Goal: Task Accomplishment & Management: Use online tool/utility

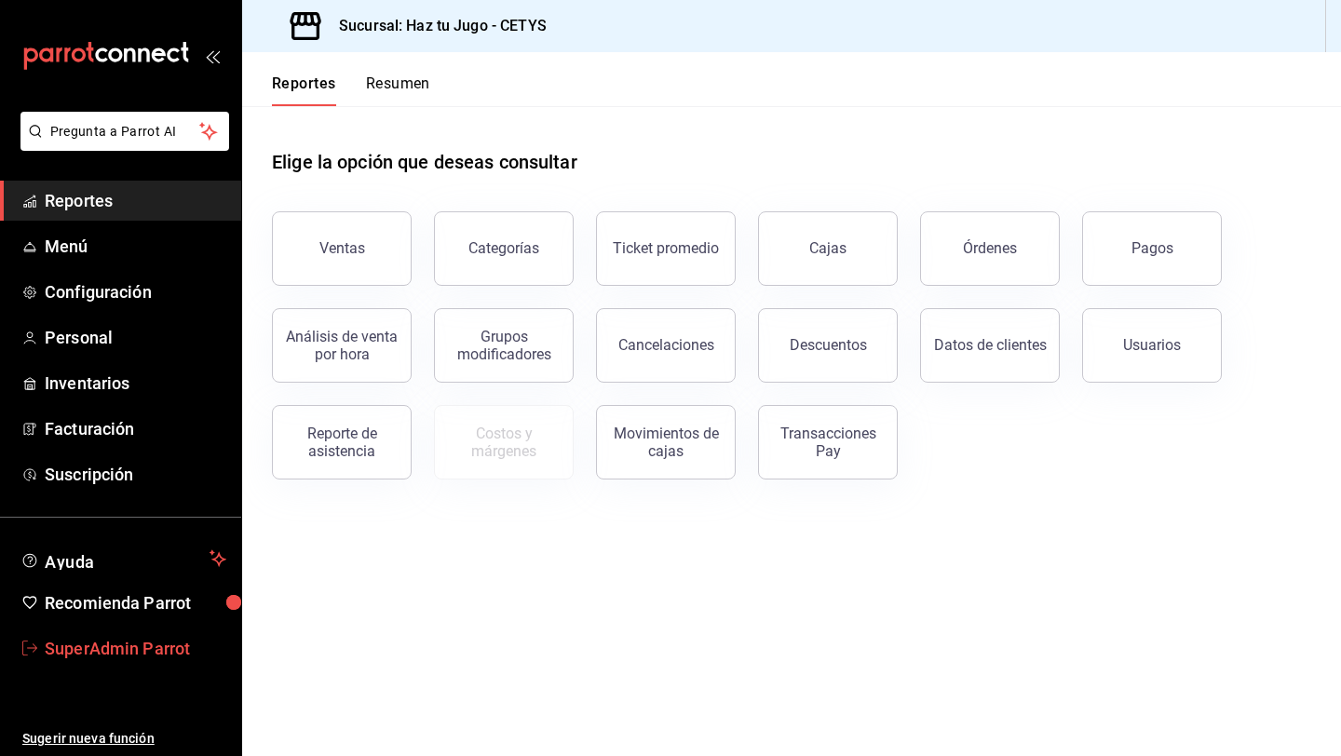
click at [110, 641] on span "SuperAdmin Parrot" at bounding box center [136, 648] width 182 height 25
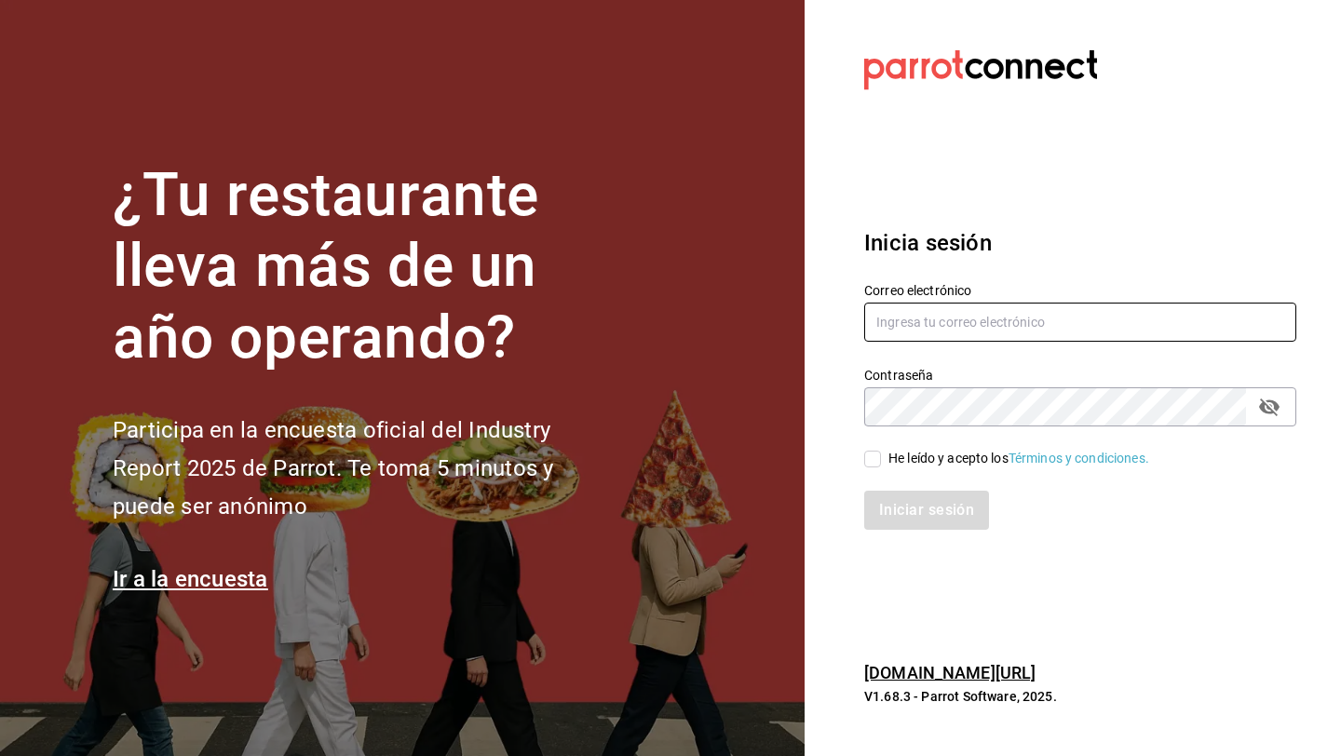
click at [1022, 320] on input "text" at bounding box center [1080, 322] width 432 height 39
type input "[EMAIL_ADDRESS][DOMAIN_NAME]"
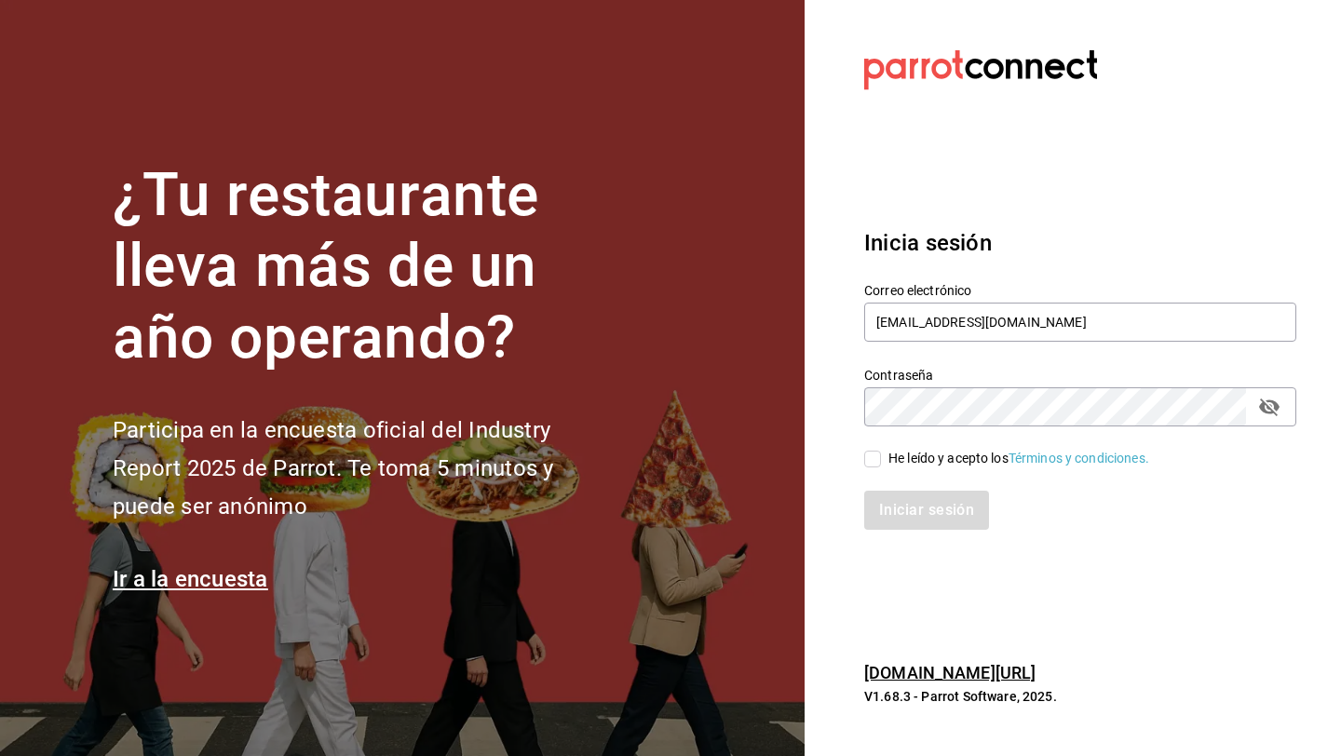
click at [935, 469] on div "Iniciar sesión" at bounding box center [1069, 499] width 455 height 61
click at [935, 460] on div "He leído y acepto los Términos y condiciones." at bounding box center [1019, 459] width 261 height 20
click at [881, 460] on input "He leído y acepto los Términos y condiciones." at bounding box center [872, 459] width 17 height 17
checkbox input "true"
click at [933, 506] on button "Iniciar sesión" at bounding box center [927, 510] width 127 height 39
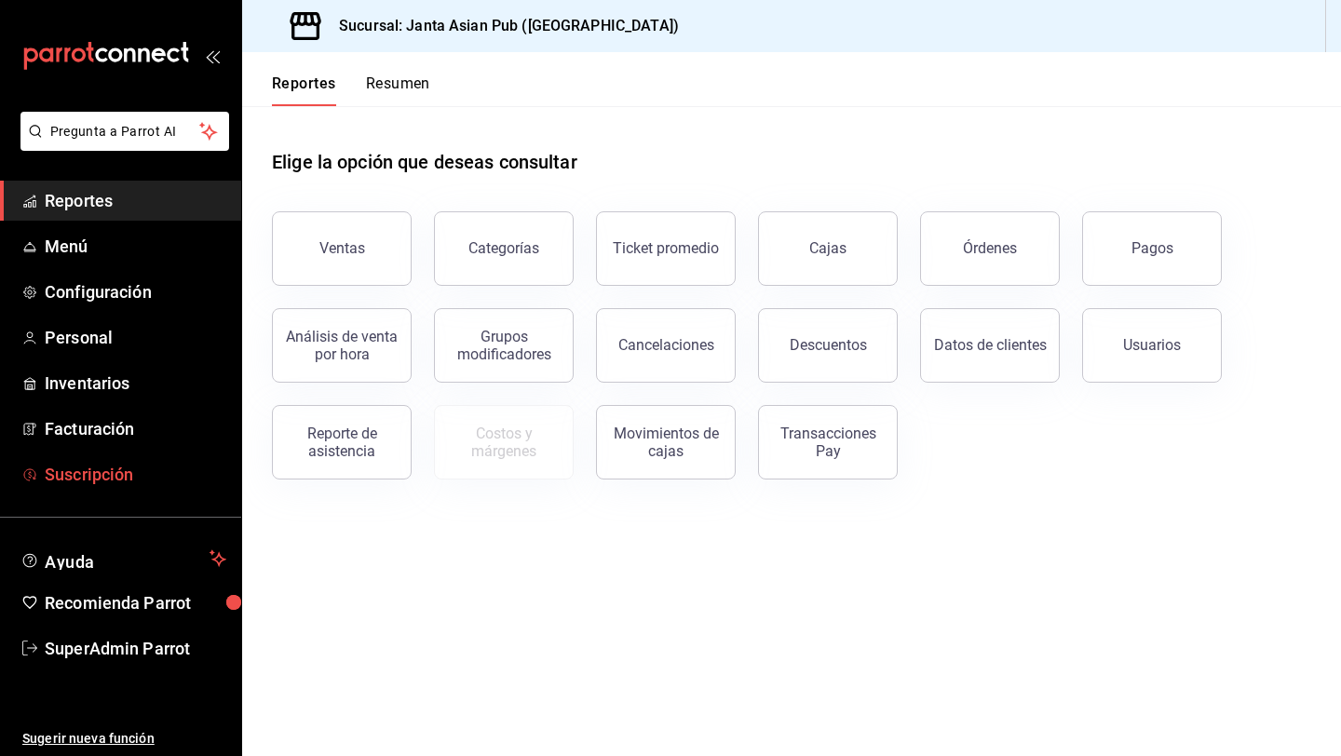
click at [152, 464] on span "Suscripción" at bounding box center [136, 474] width 182 height 25
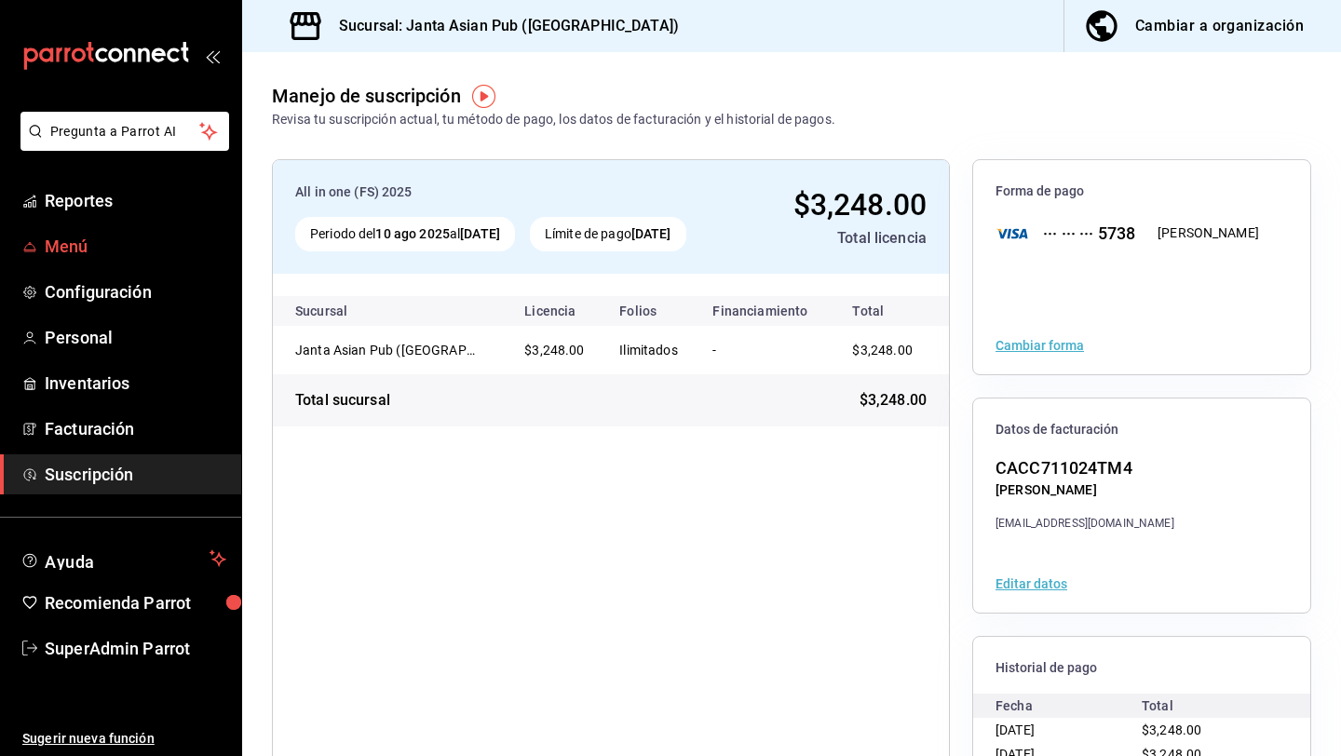
click at [102, 250] on span "Menú" at bounding box center [136, 246] width 182 height 25
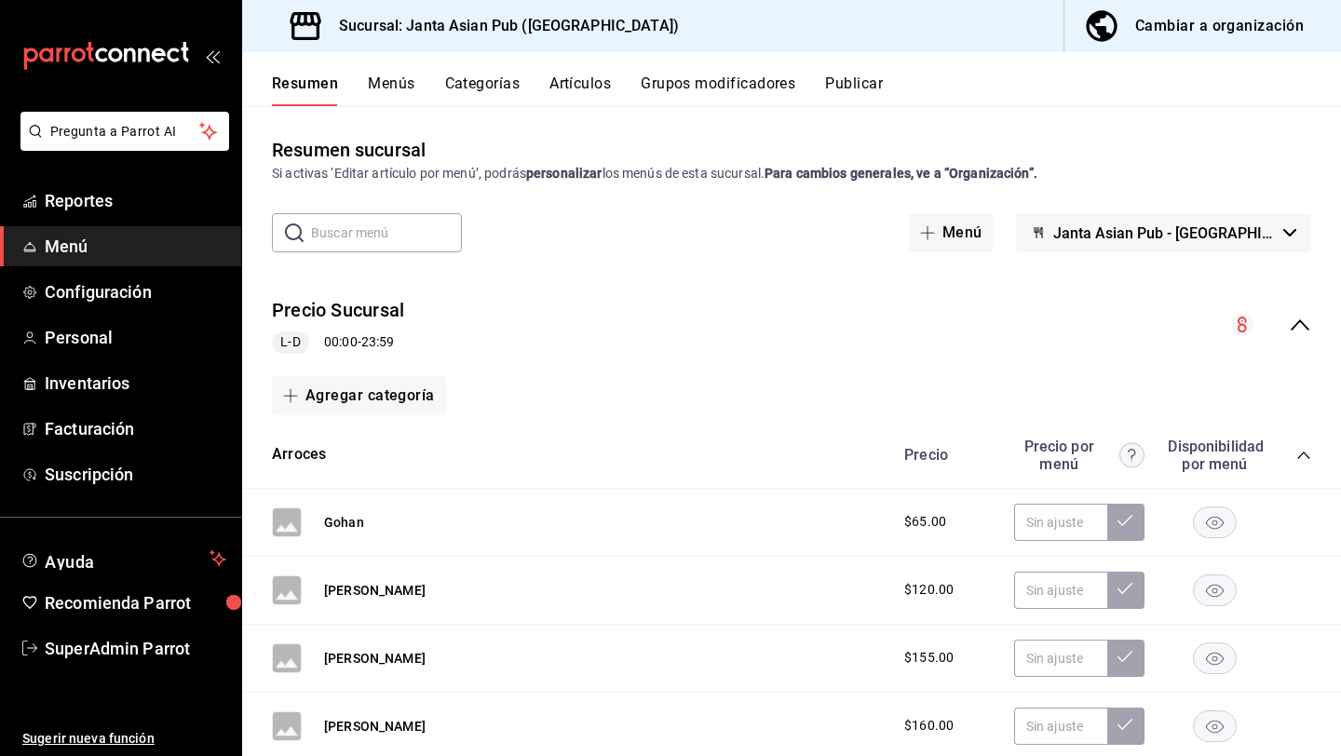
click at [1207, 27] on div "Cambiar a organización" at bounding box center [1220, 26] width 169 height 26
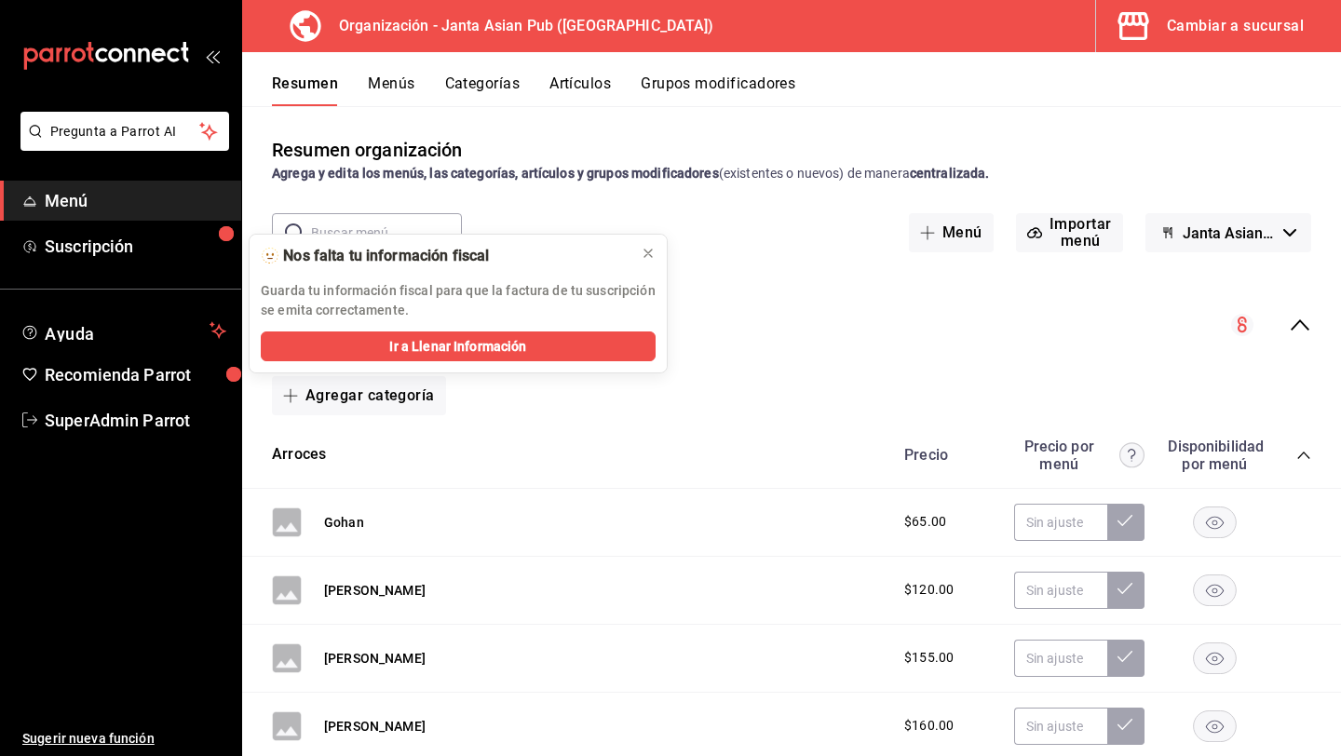
click at [384, 68] on div "Resumen Menús Categorías Artículos Grupos modificadores" at bounding box center [791, 79] width 1099 height 54
click at [385, 77] on button "Menús" at bounding box center [391, 91] width 47 height 32
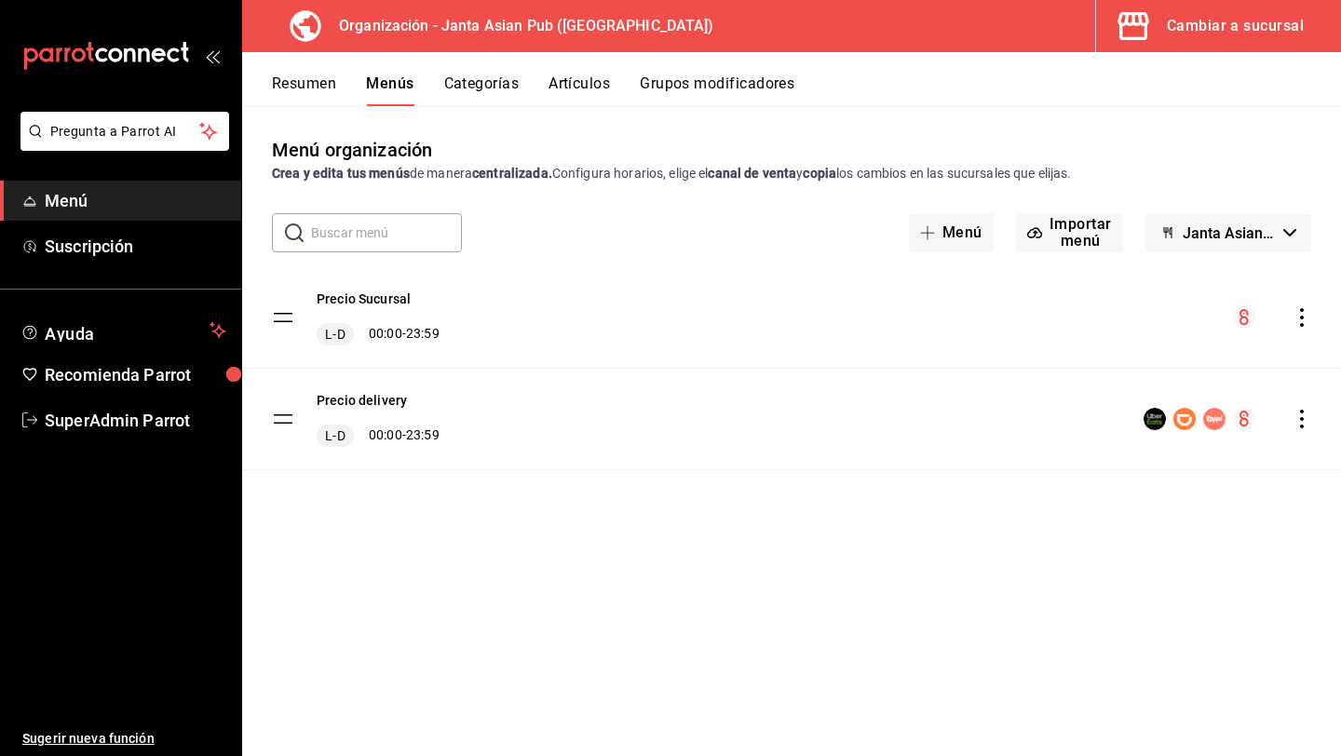
click at [1306, 424] on icon "actions" at bounding box center [1302, 419] width 19 height 19
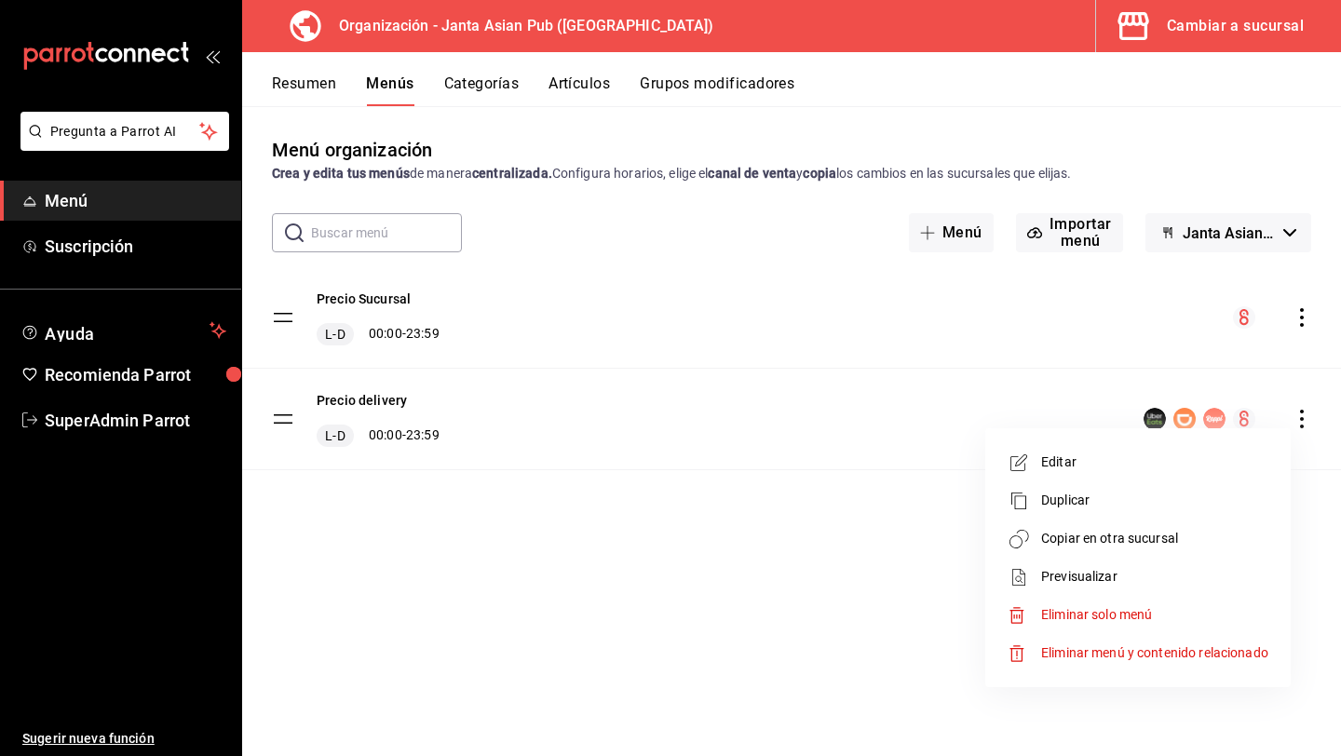
click at [1142, 544] on span "Copiar en otra sucursal" at bounding box center [1154, 539] width 227 height 20
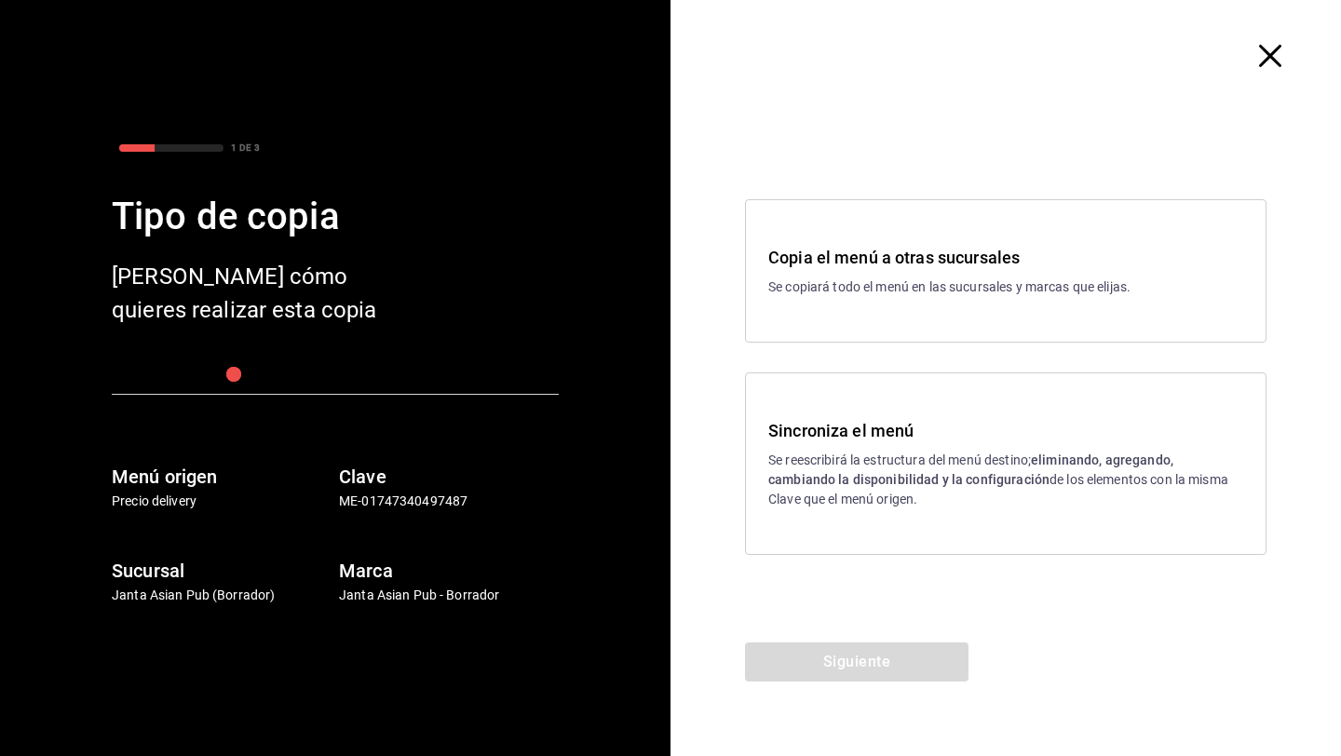
click at [869, 485] on strong "eliminando, agregando, cambiando la disponibilidad y la configuración" at bounding box center [970, 470] width 405 height 34
click at [891, 297] on div "Copia el menú a otras sucursales Se copiará todo el menú en las sucursales y ma…" at bounding box center [1006, 270] width 522 height 143
click at [823, 660] on button "Siguiente" at bounding box center [857, 662] width 224 height 39
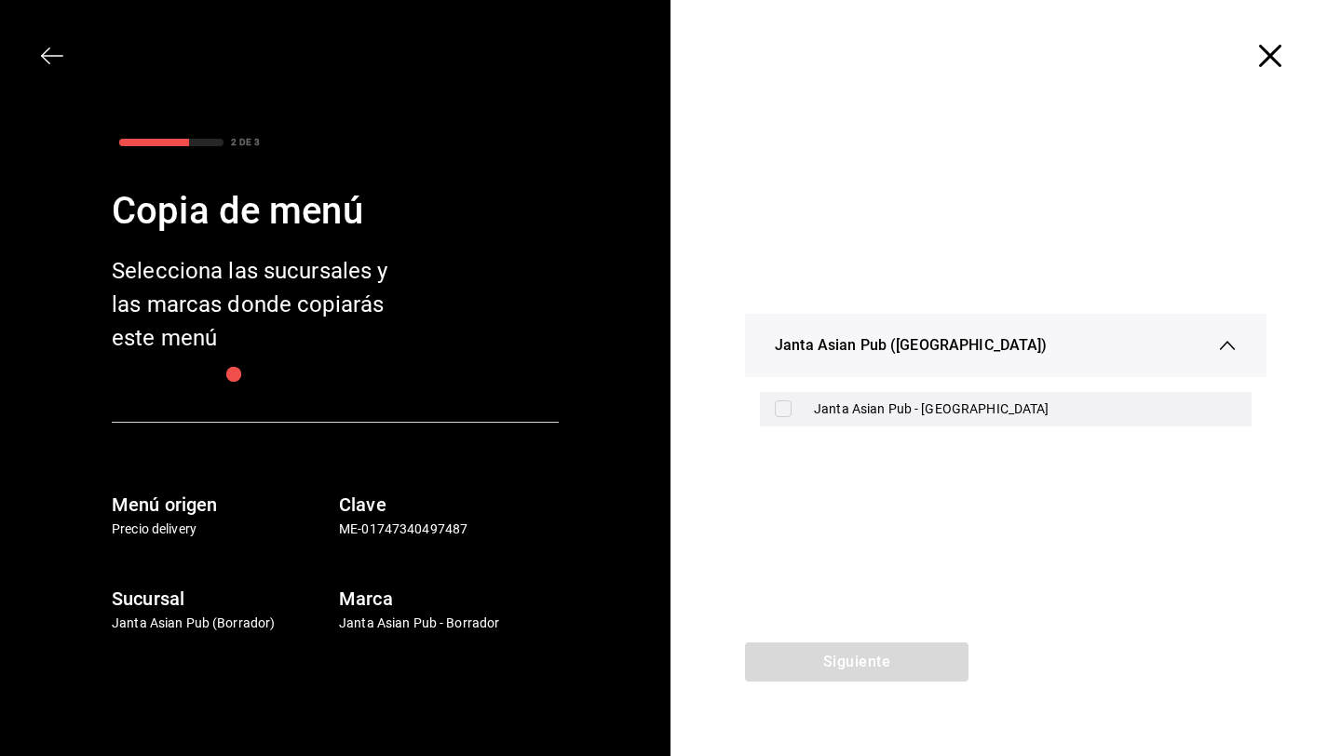
click at [806, 401] on div "Janta Asian Pub - La Paz" at bounding box center [1006, 409] width 492 height 34
checkbox input "true"
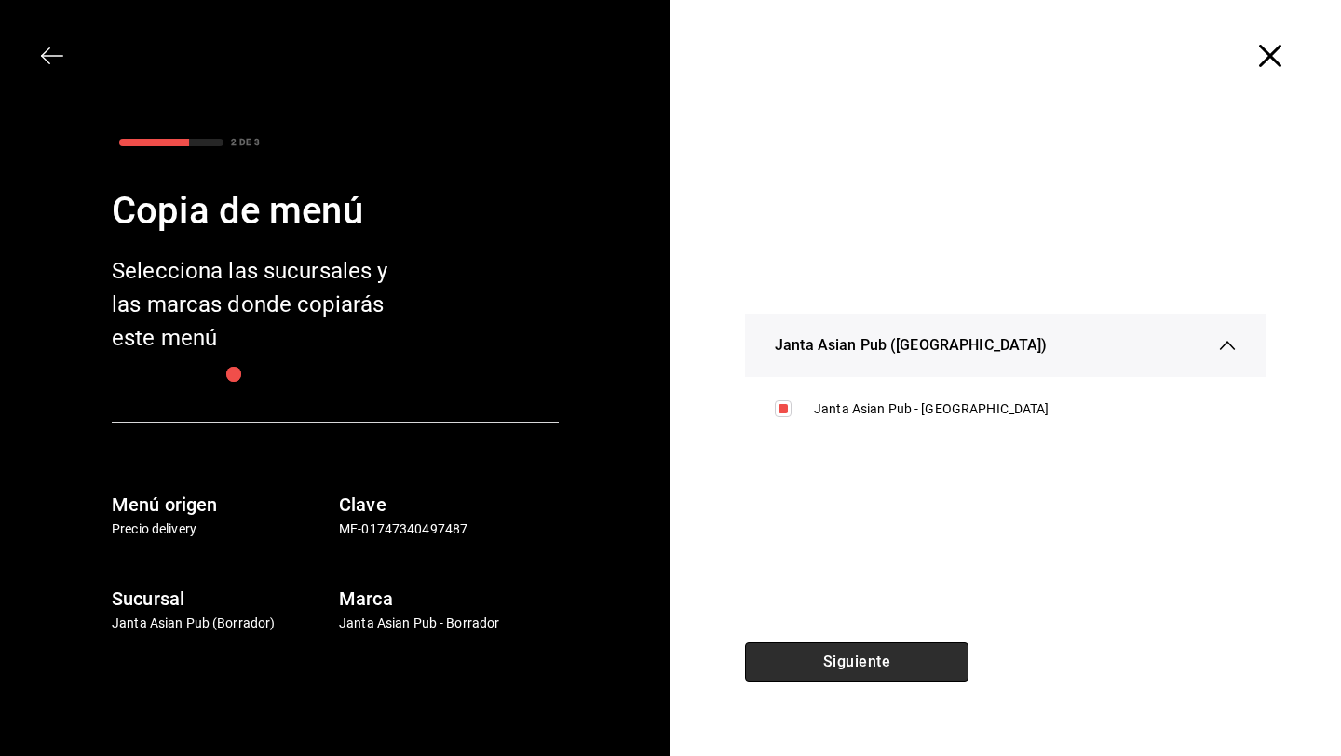
click at [804, 653] on button "Siguiente" at bounding box center [857, 662] width 224 height 39
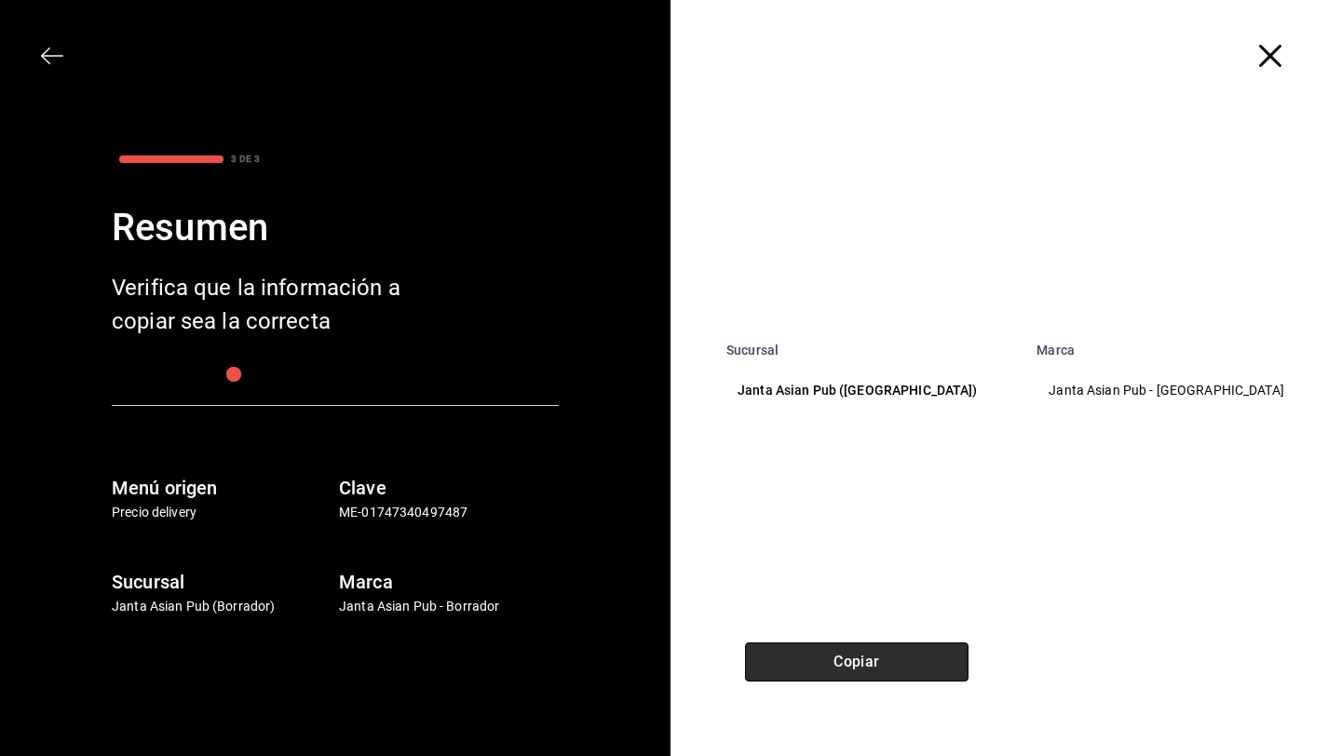
click at [804, 653] on button "Copiar" at bounding box center [857, 662] width 224 height 39
